Goal: Information Seeking & Learning: Learn about a topic

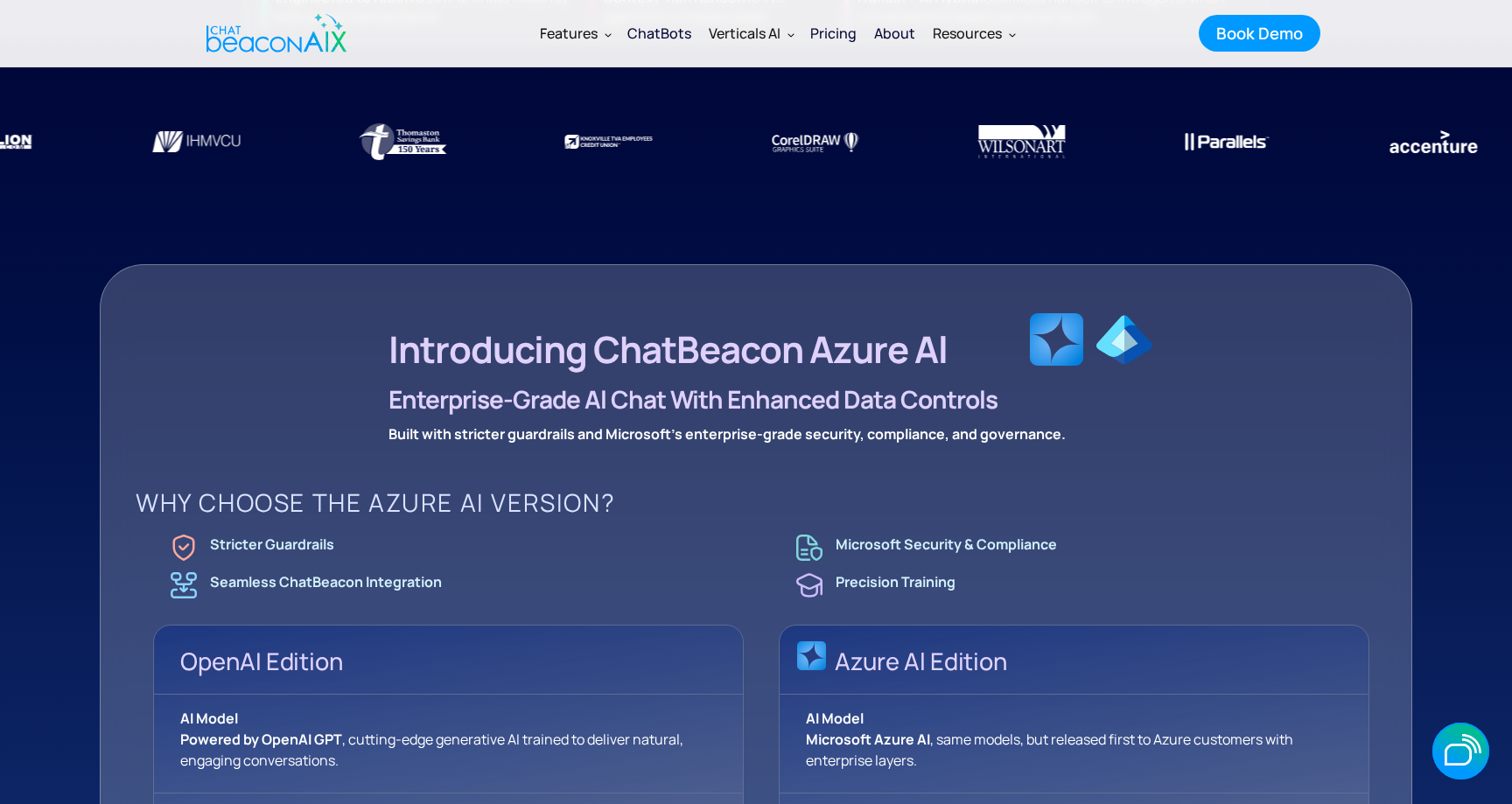
scroll to position [884, 0]
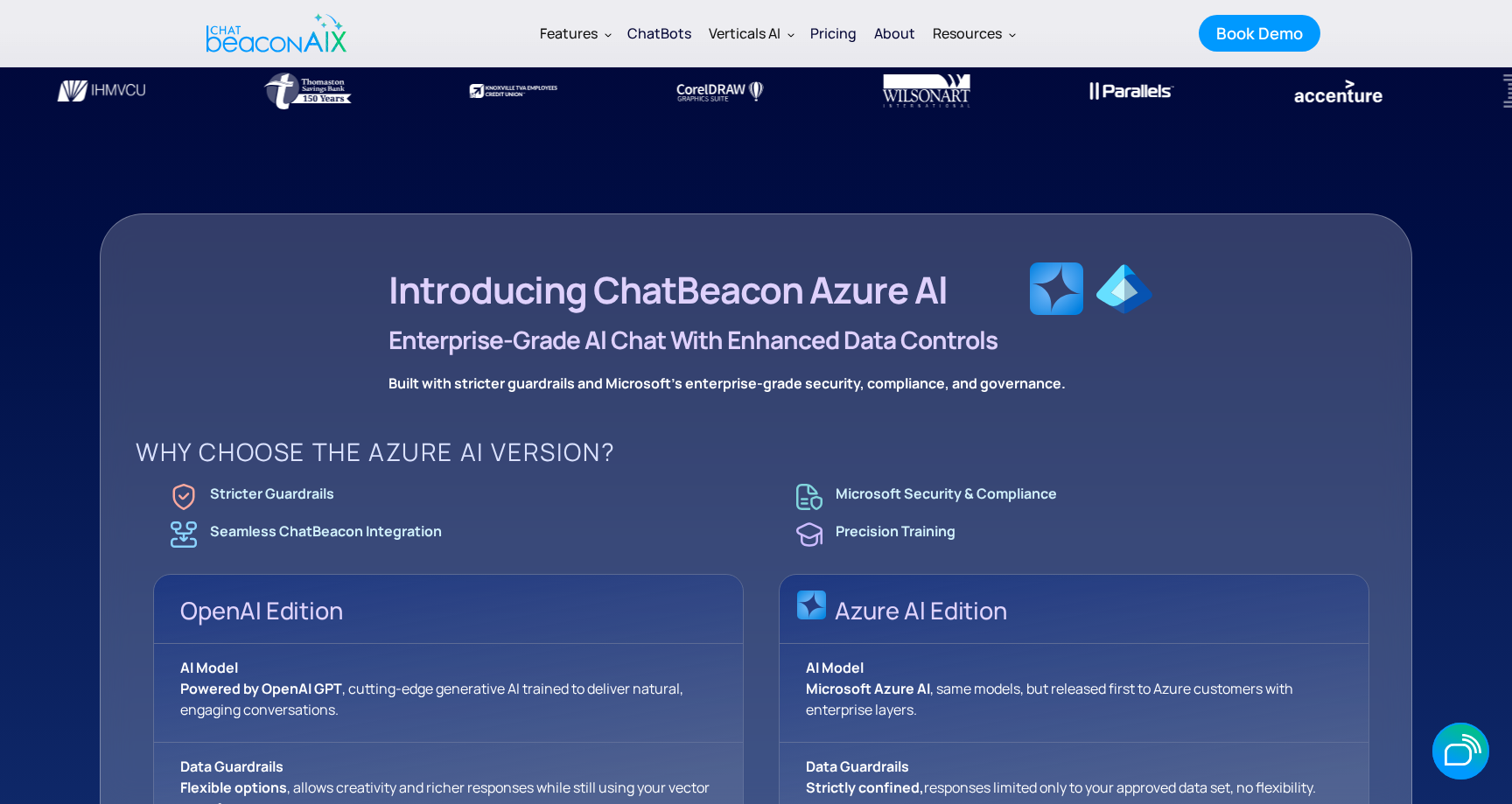
click at [831, 31] on div "Pricing" at bounding box center [833, 33] width 46 height 25
